Goal: Transaction & Acquisition: Subscribe to service/newsletter

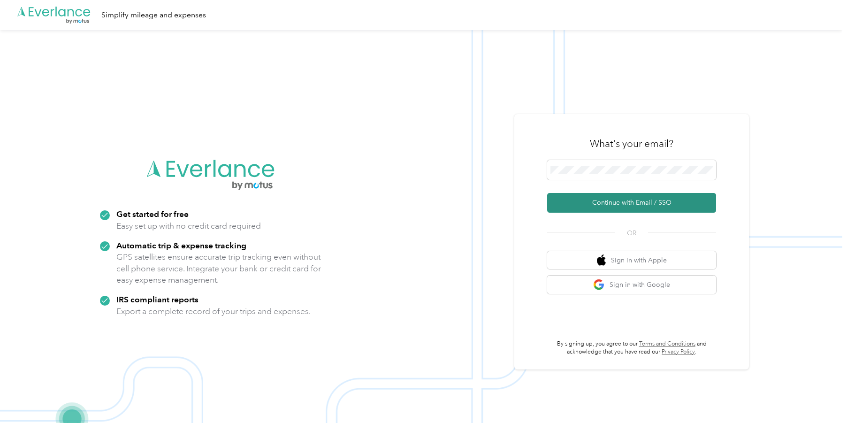
scroll to position [2, 0]
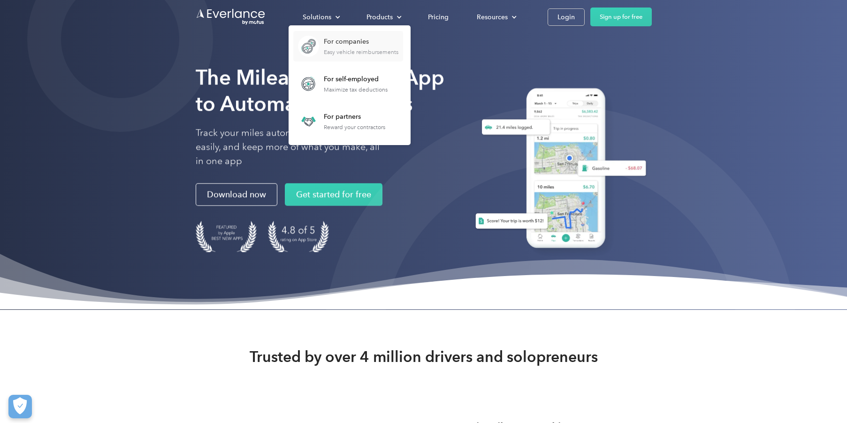
click at [331, 42] on div "For companies" at bounding box center [361, 41] width 75 height 9
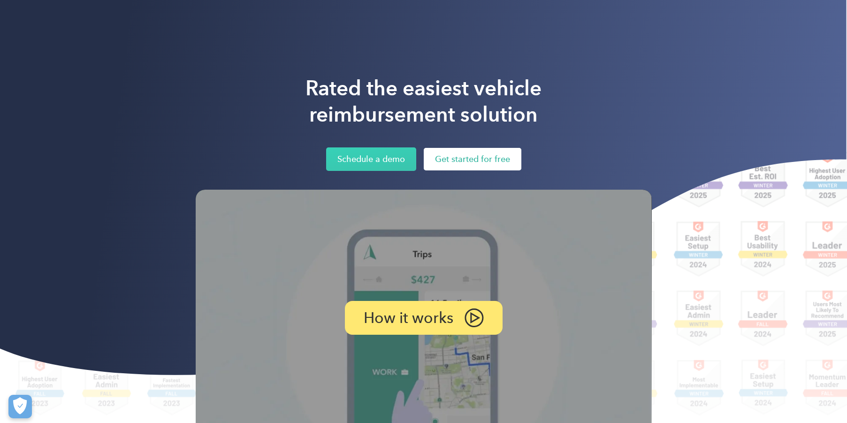
click at [493, 154] on link "Get started for free" at bounding box center [473, 159] width 98 height 23
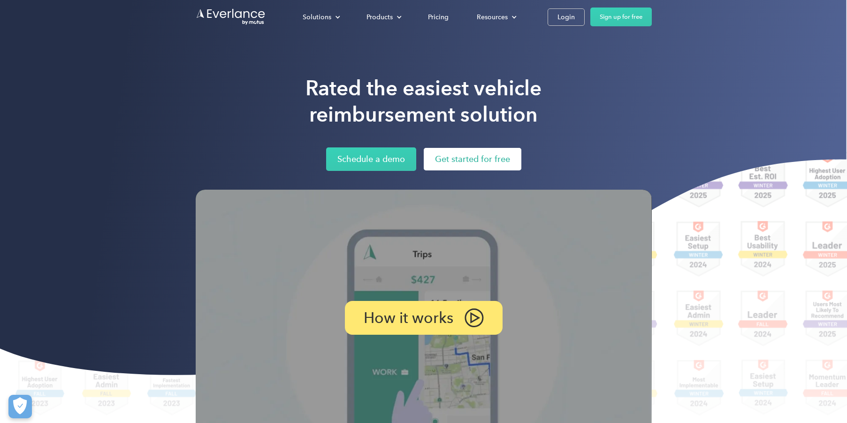
click at [493, 155] on link "Get started for free" at bounding box center [473, 159] width 98 height 23
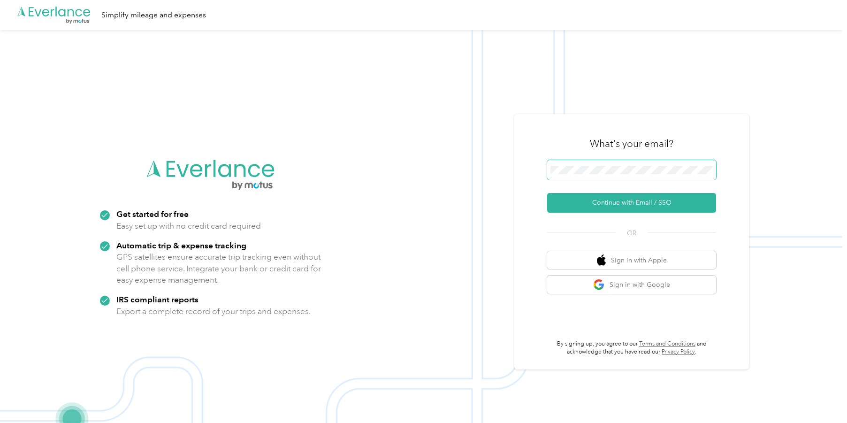
click at [616, 175] on span at bounding box center [631, 170] width 169 height 20
click at [573, 198] on button "Continue with Email / SSO" at bounding box center [631, 203] width 169 height 20
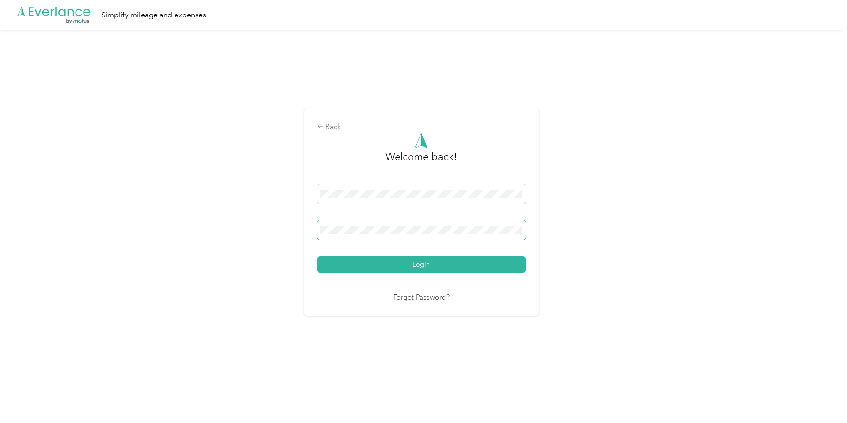
click at [354, 225] on span at bounding box center [421, 230] width 208 height 20
click at [400, 261] on button "Login" at bounding box center [421, 264] width 208 height 16
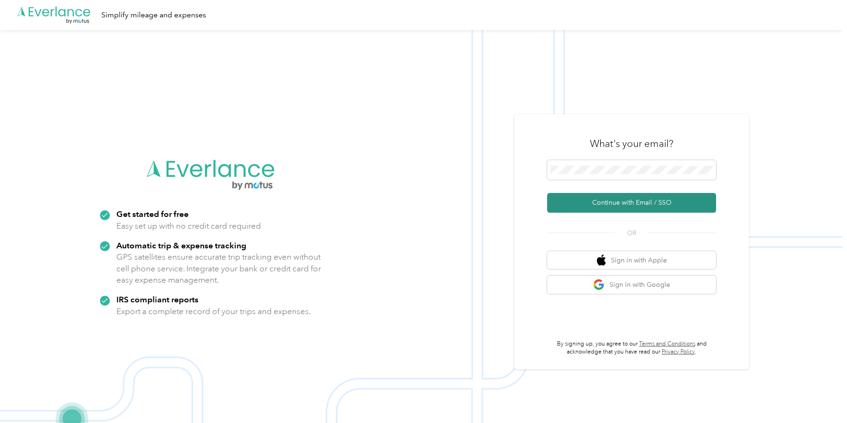
click at [634, 199] on button "Continue with Email / SSO" at bounding box center [631, 203] width 169 height 20
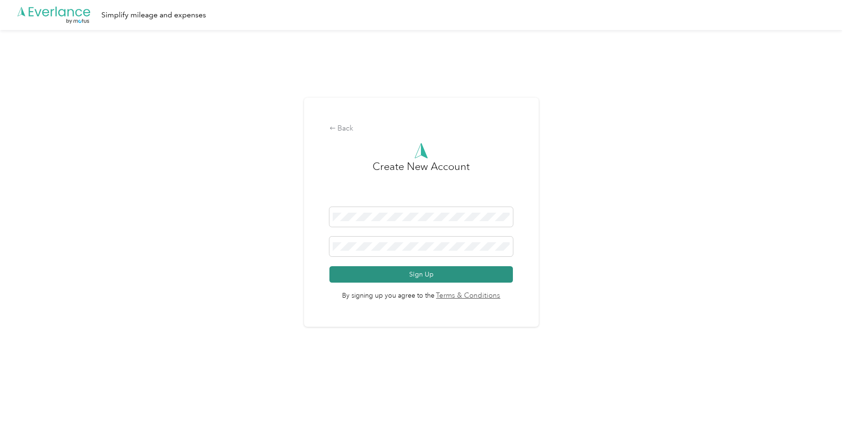
click at [430, 269] on button "Sign Up" at bounding box center [422, 274] width 184 height 16
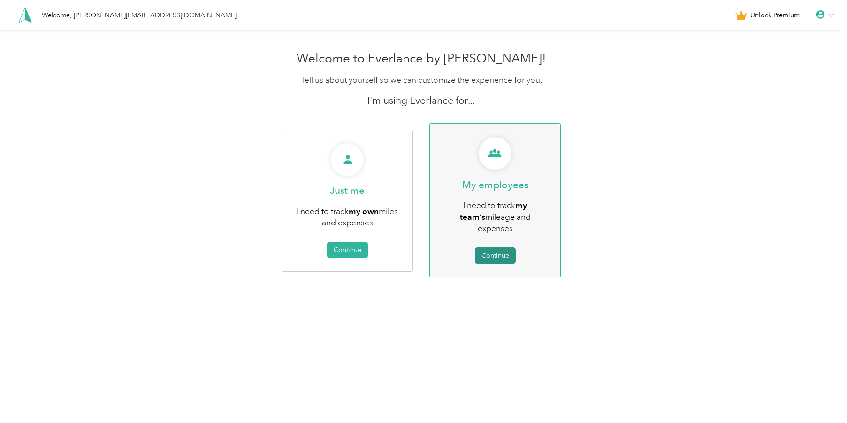
click at [505, 247] on button "Continue" at bounding box center [495, 255] width 41 height 16
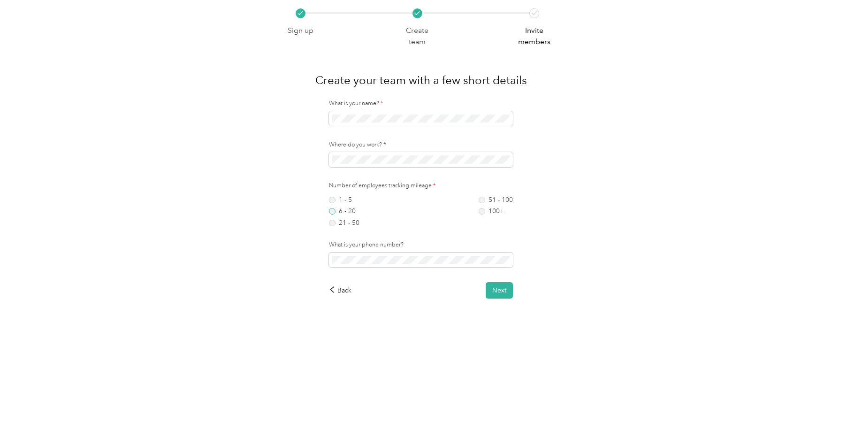
click at [342, 215] on label "6 - 20" at bounding box center [344, 211] width 31 height 7
click at [494, 288] on button "Next" at bounding box center [499, 290] width 27 height 16
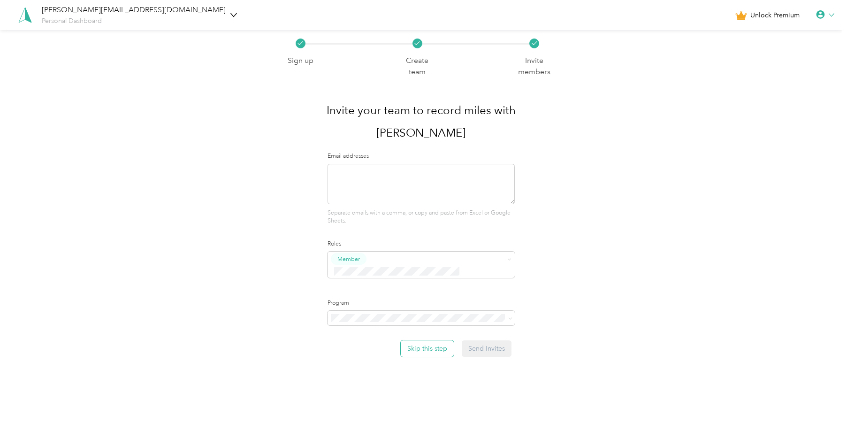
click at [423, 340] on button "Skip this step" at bounding box center [427, 348] width 53 height 16
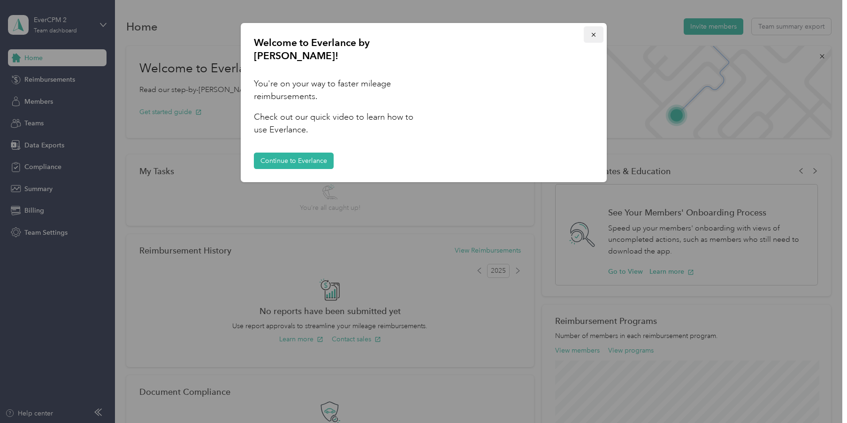
click at [595, 32] on icon "button" at bounding box center [594, 34] width 7 height 7
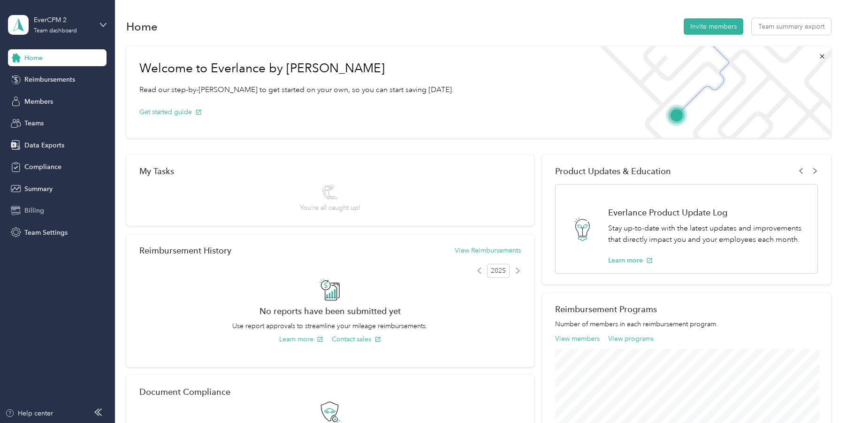
click at [30, 208] on span "Billing" at bounding box center [34, 211] width 20 height 10
